Goal: Task Accomplishment & Management: Complete application form

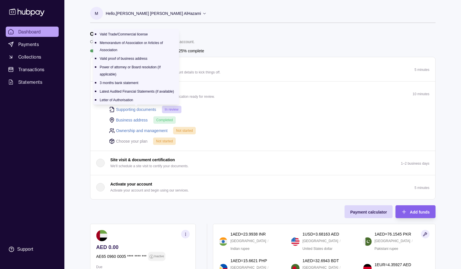
click at [140, 109] on link "Supporting documents" at bounding box center [136, 109] width 40 height 6
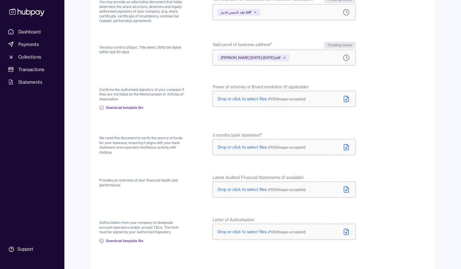
scroll to position [132, 0]
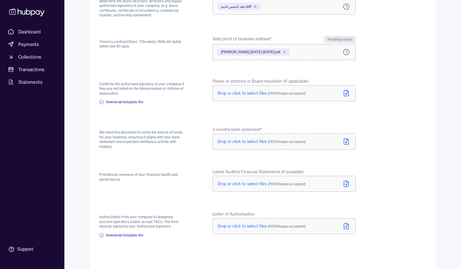
click at [262, 146] on label "Drop or click to select files (PDF/Images accepted)" at bounding box center [283, 142] width 143 height 16
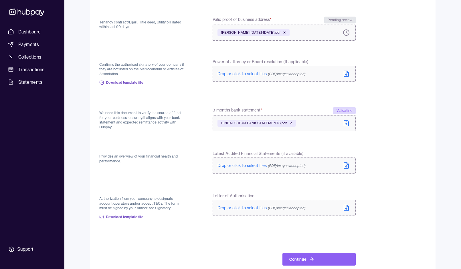
scroll to position [162, 0]
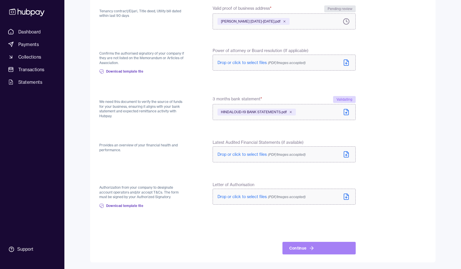
click at [303, 245] on button "Continue" at bounding box center [318, 248] width 73 height 13
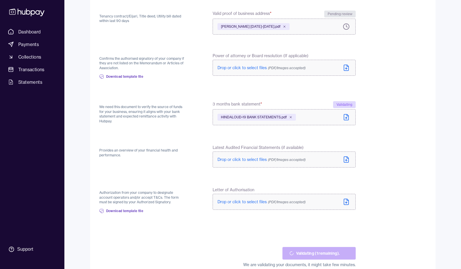
scroll to position [170, 0]
